Goal: Task Accomplishment & Management: Use online tool/utility

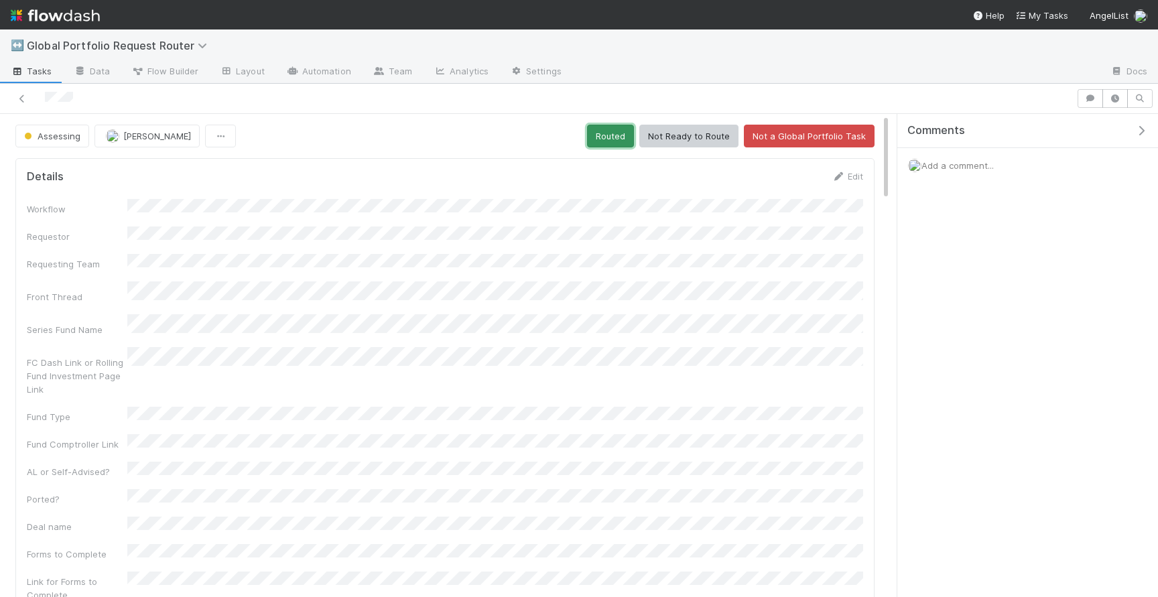
click at [619, 137] on button "Routed" at bounding box center [610, 136] width 47 height 23
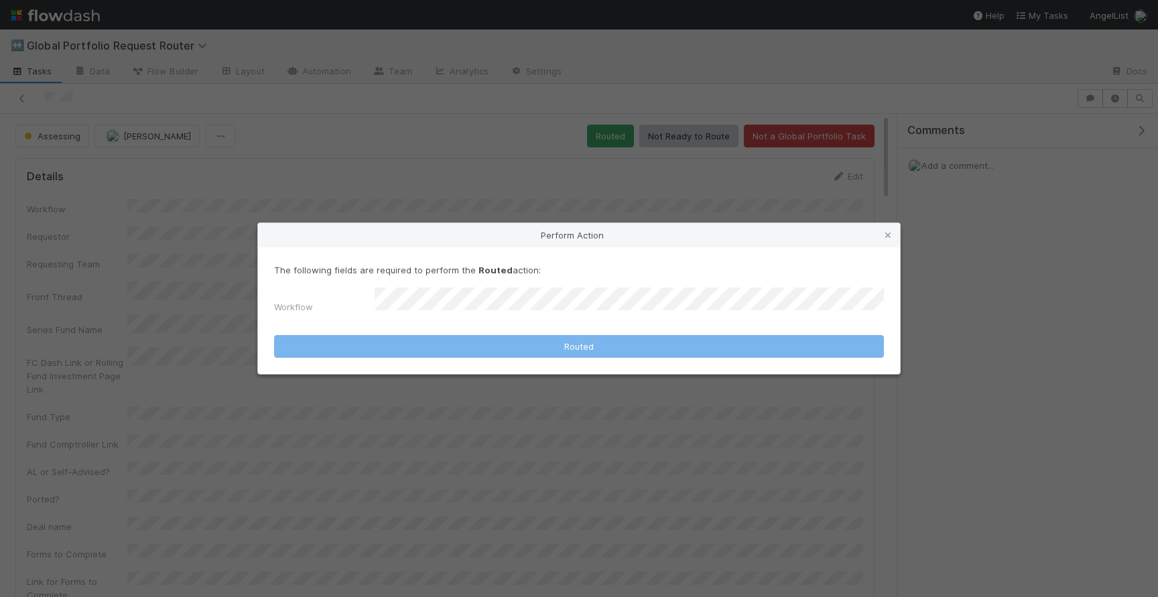
click at [599, 289] on div "The following fields are required to perform the Routed action: Workflow" at bounding box center [579, 291] width 610 height 56
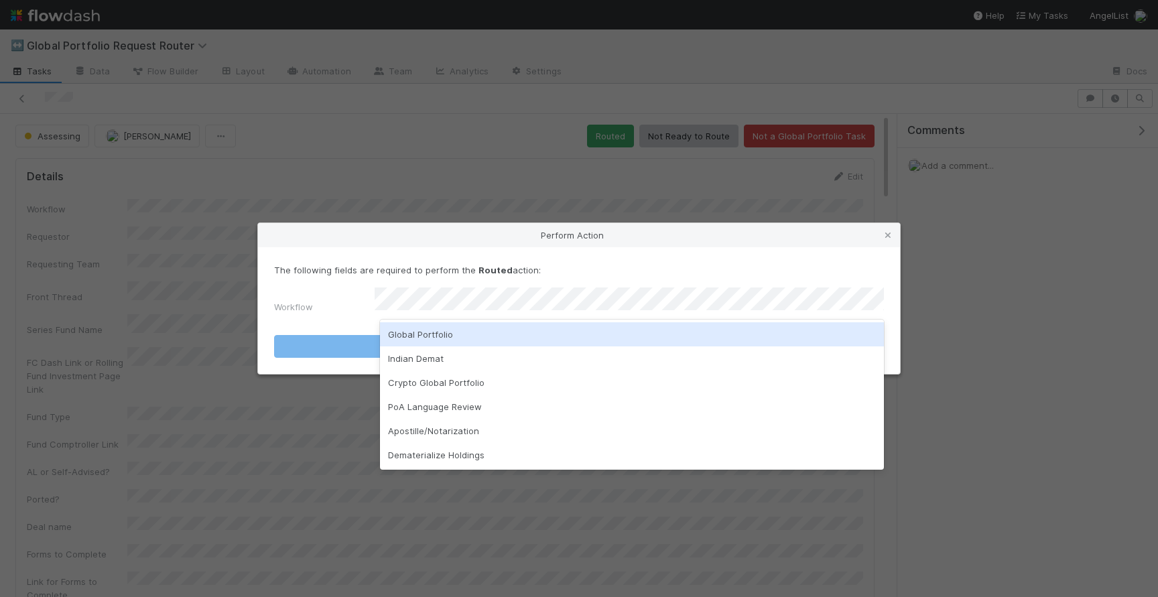
click at [509, 337] on div "Global Portfolio" at bounding box center [632, 334] width 504 height 24
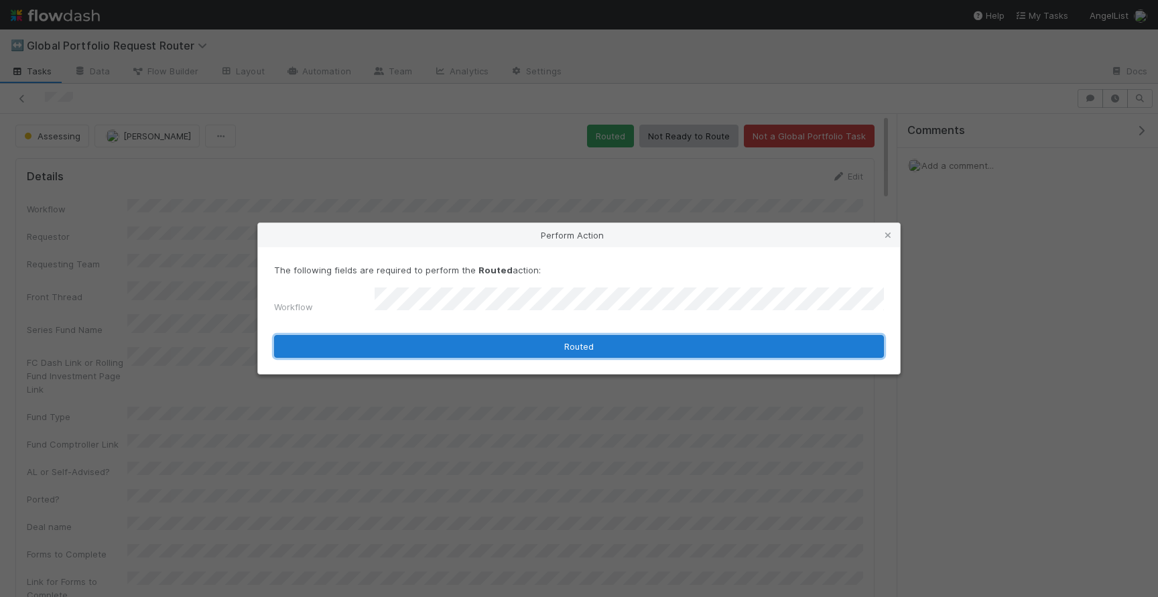
click at [520, 349] on button "Routed" at bounding box center [579, 346] width 610 height 23
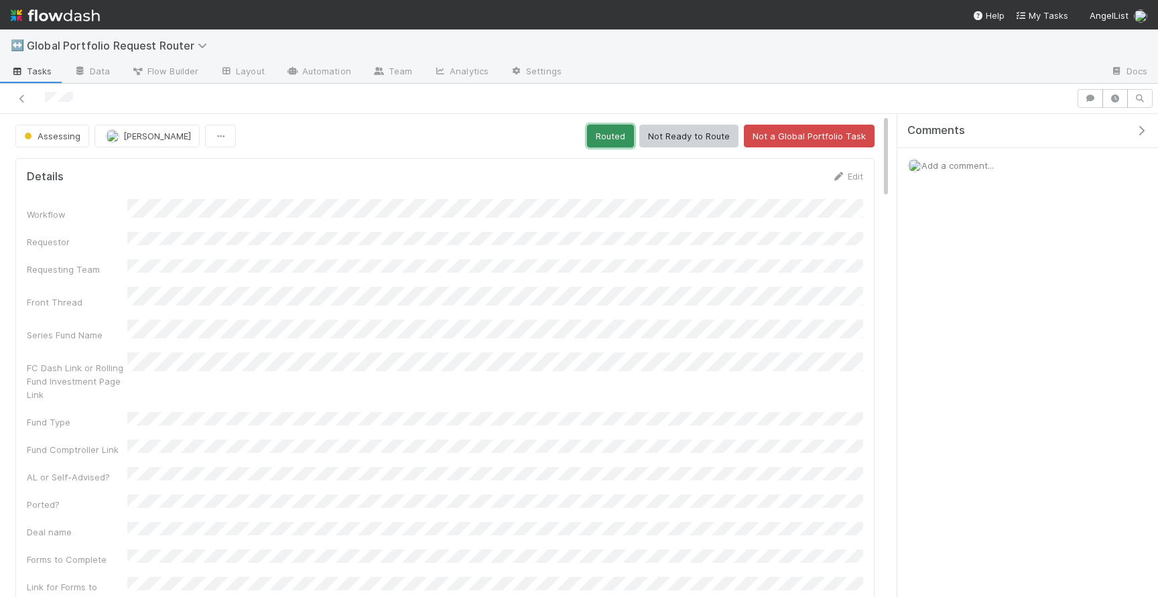
click at [626, 132] on button "Routed" at bounding box center [610, 136] width 47 height 23
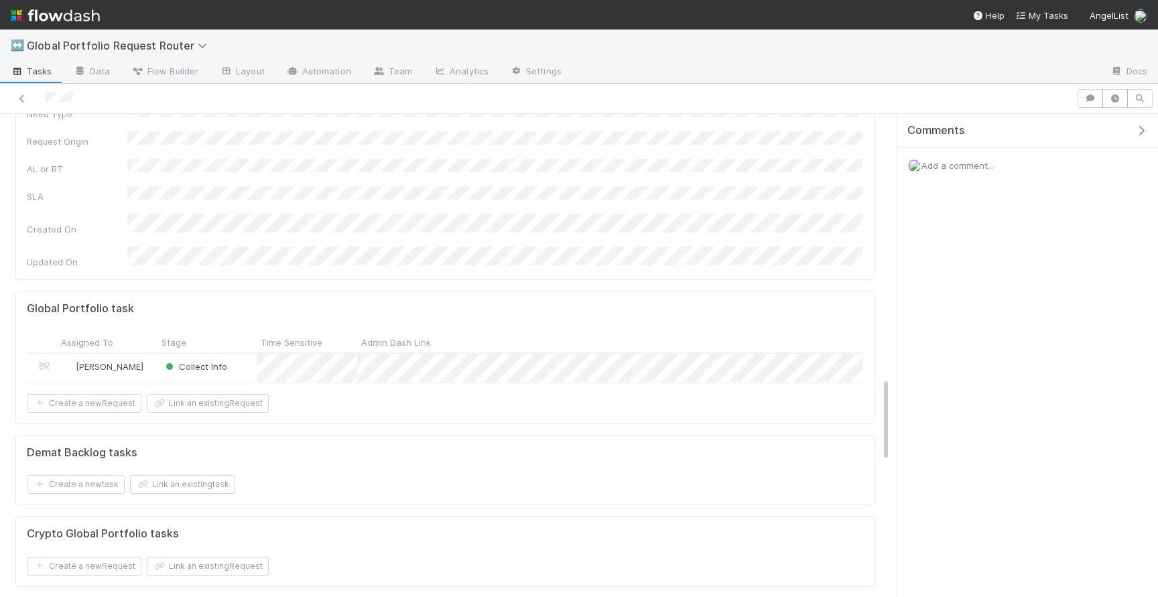
scroll to position [1481, 0]
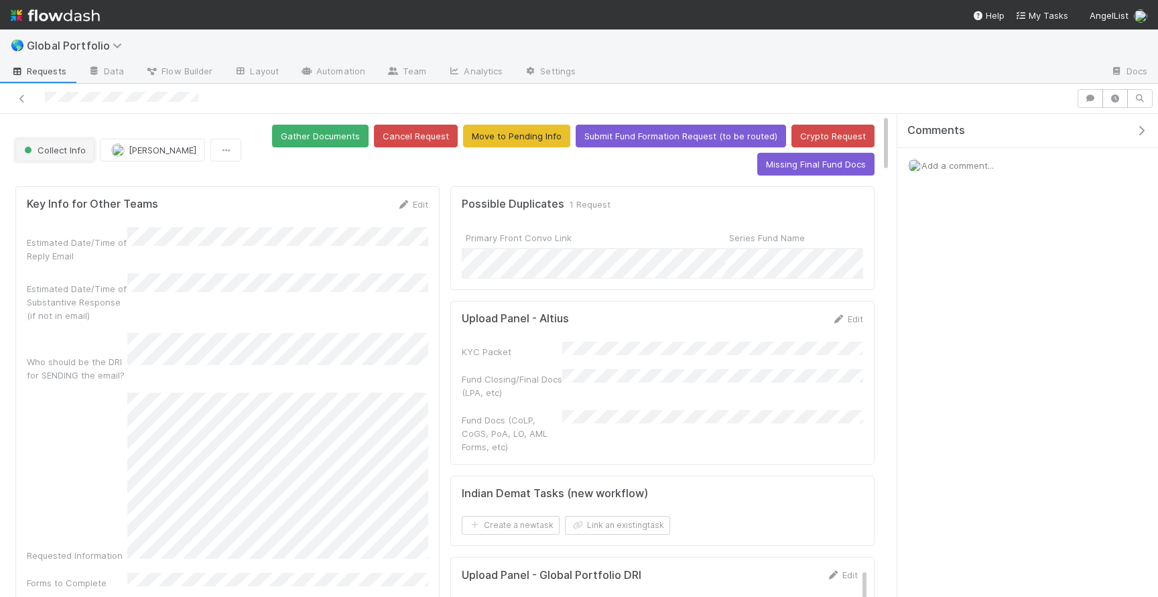
click at [46, 141] on button "Collect Info" at bounding box center [54, 150] width 79 height 23
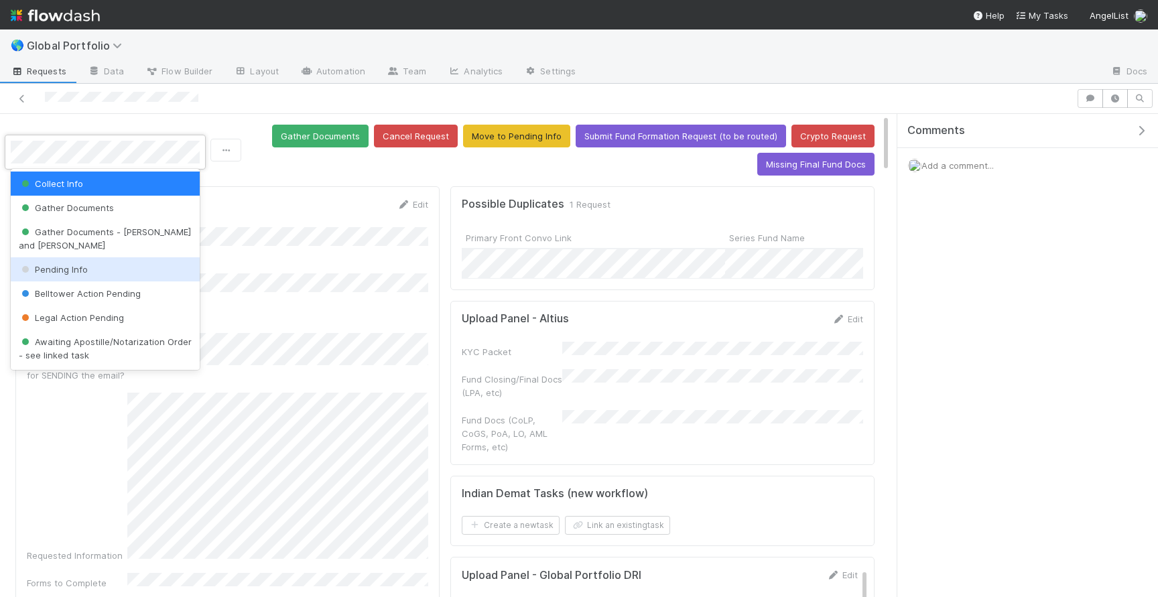
click at [66, 264] on span "Pending Info" at bounding box center [53, 269] width 69 height 11
